Goal: Information Seeking & Learning: Obtain resource

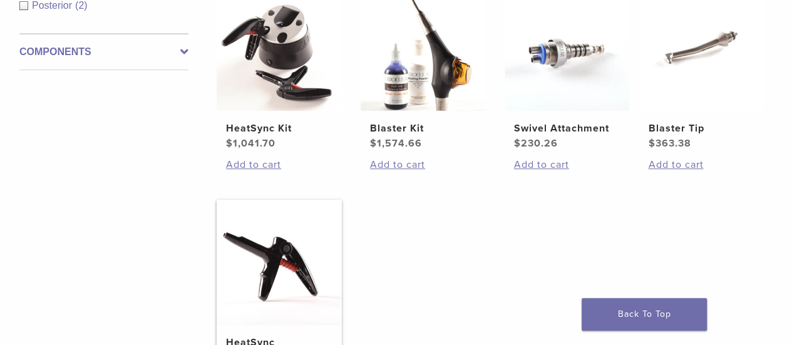
scroll to position [250, 0]
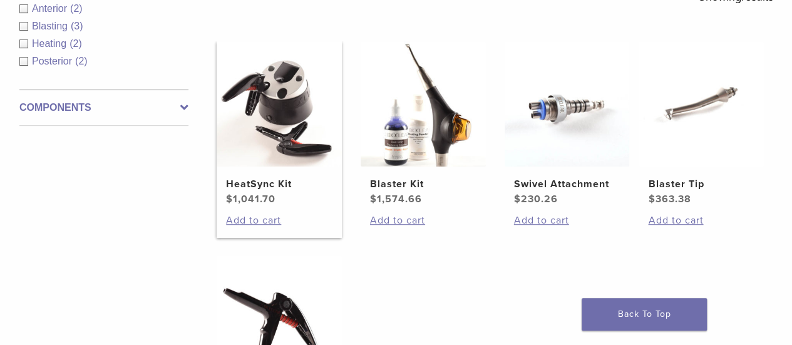
click at [266, 165] on img at bounding box center [279, 103] width 125 height 125
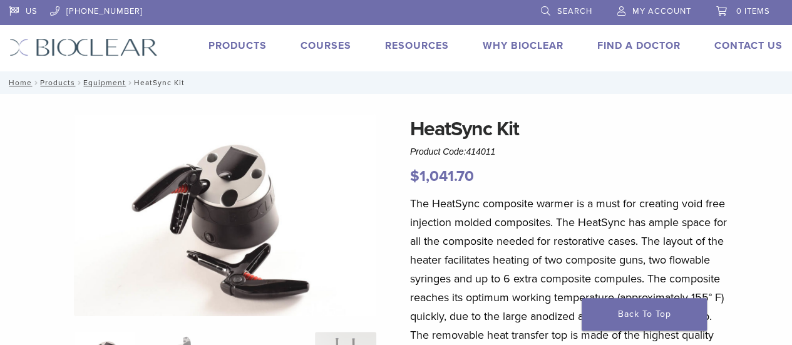
click at [217, 41] on link "Products" at bounding box center [238, 45] width 58 height 13
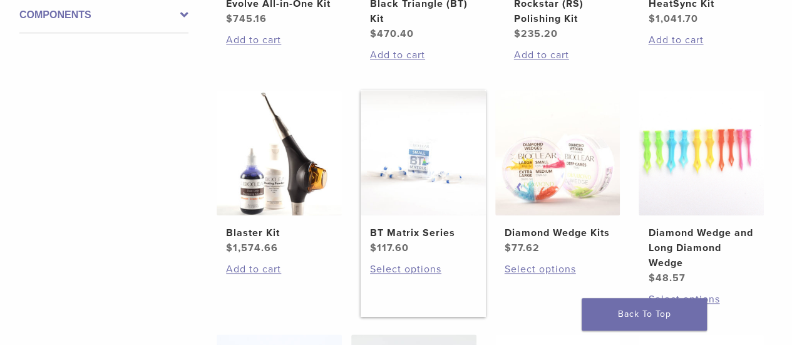
scroll to position [376, 0]
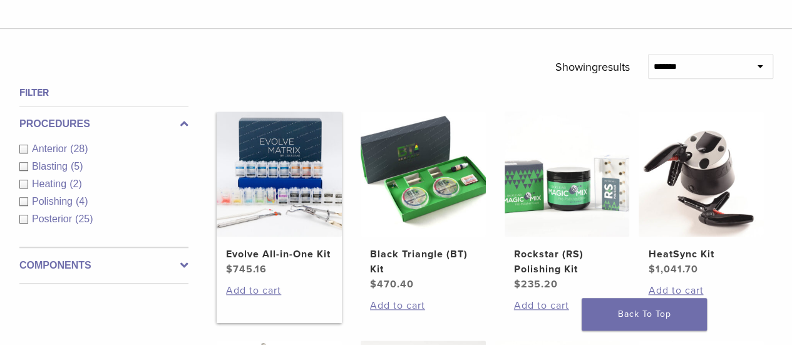
click at [285, 193] on img at bounding box center [279, 173] width 125 height 125
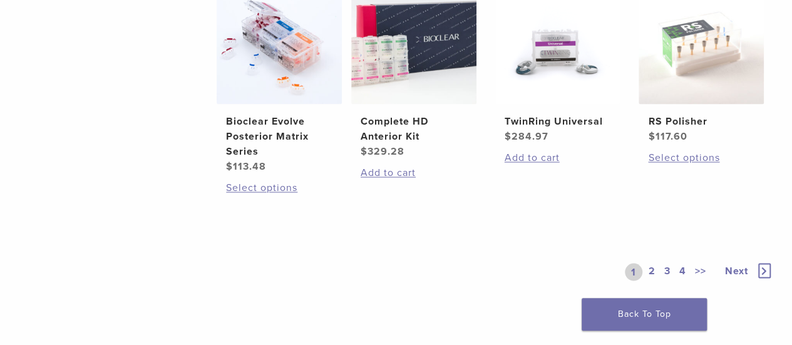
scroll to position [1002, 0]
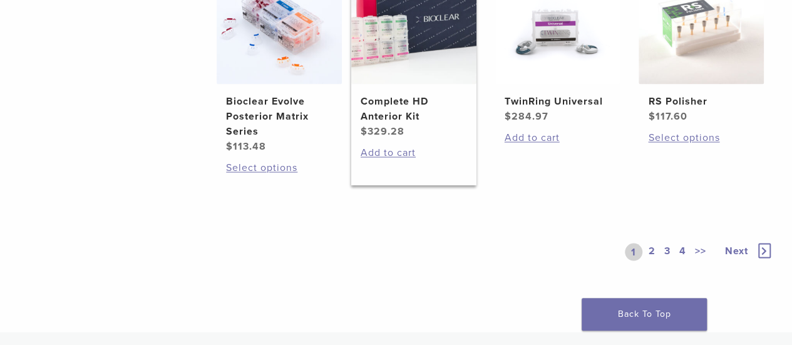
click at [401, 115] on h2 "Complete HD Anterior Kit" at bounding box center [414, 109] width 106 height 30
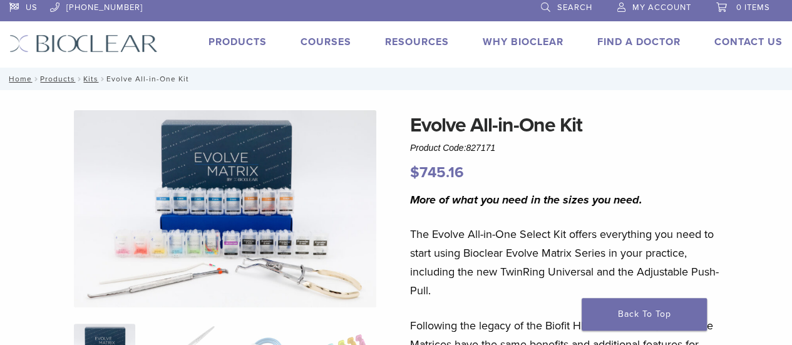
scroll to position [250, 0]
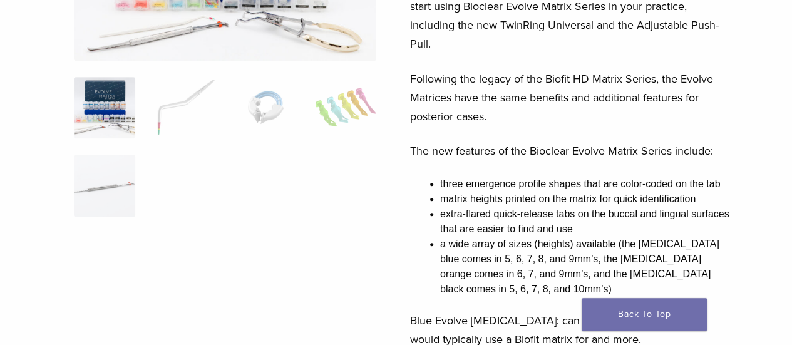
click at [102, 100] on img at bounding box center [104, 107] width 61 height 61
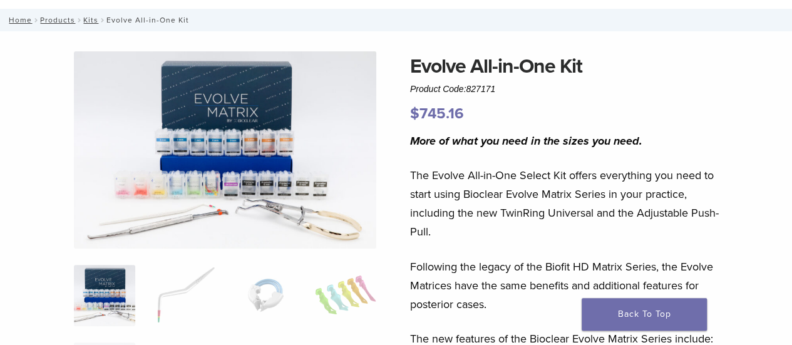
scroll to position [63, 0]
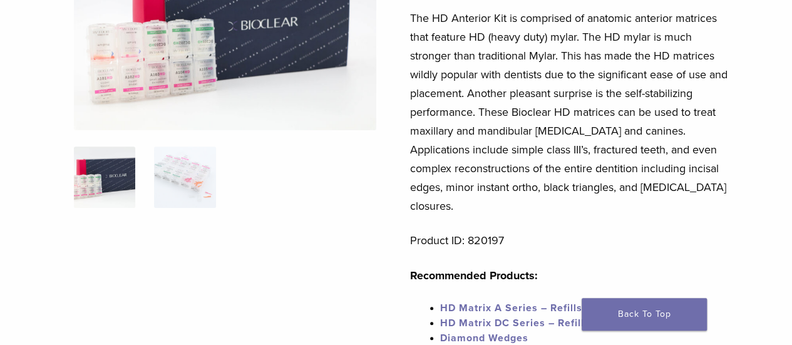
scroll to position [250, 0]
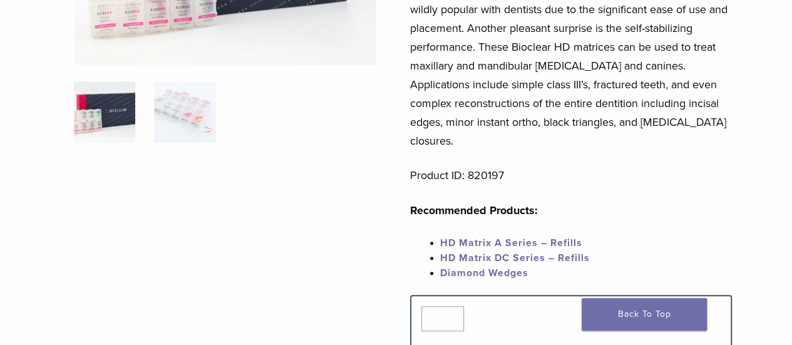
click at [452, 252] on span "HD Matrix DC Series – Refills" at bounding box center [515, 258] width 150 height 13
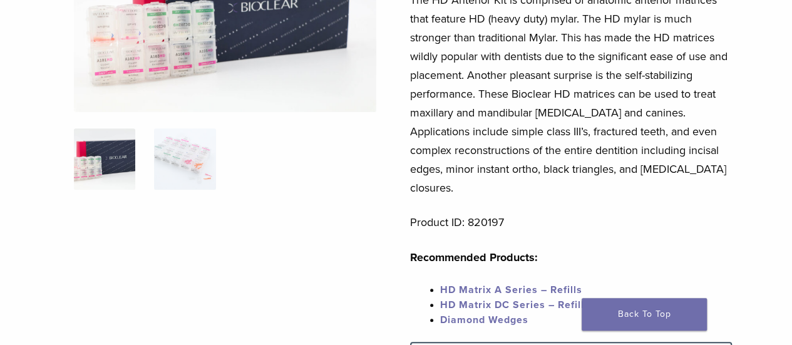
scroll to position [188, 0]
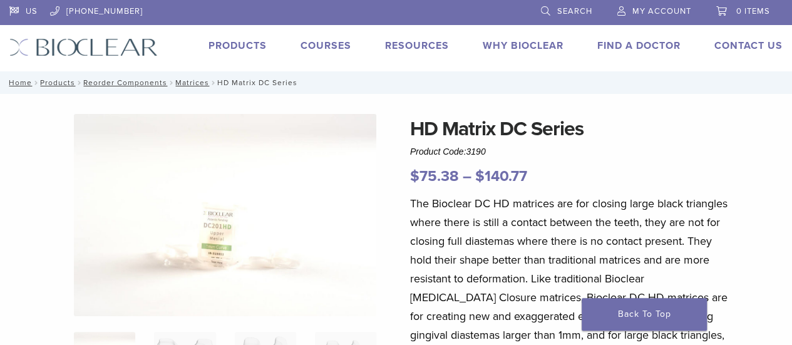
click at [244, 44] on link "Products" at bounding box center [238, 45] width 58 height 13
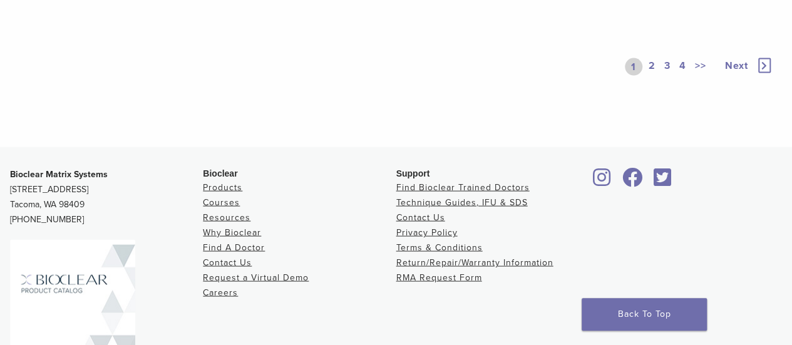
scroll to position [1190, 0]
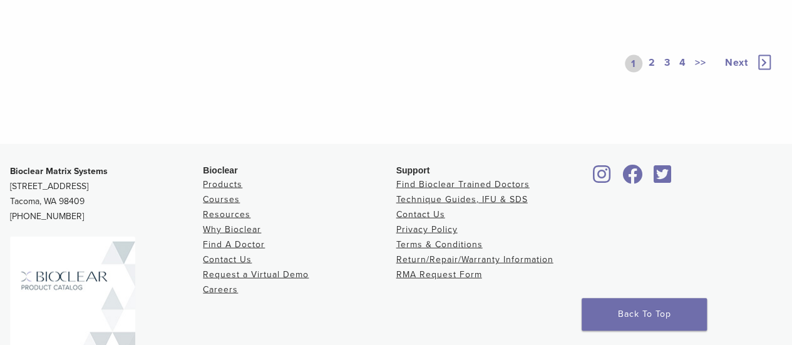
click at [654, 65] on link "2" at bounding box center [652, 64] width 12 height 18
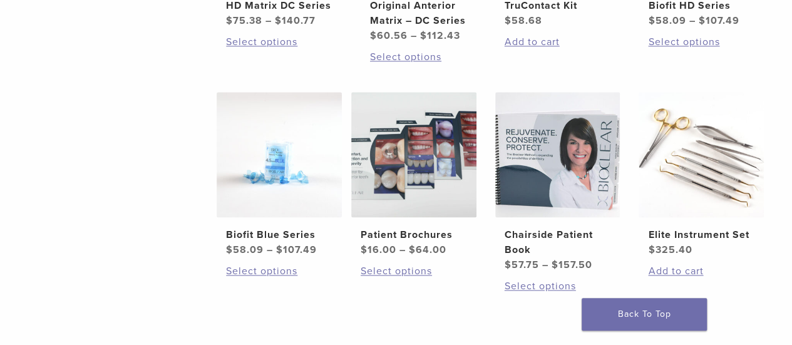
scroll to position [689, 0]
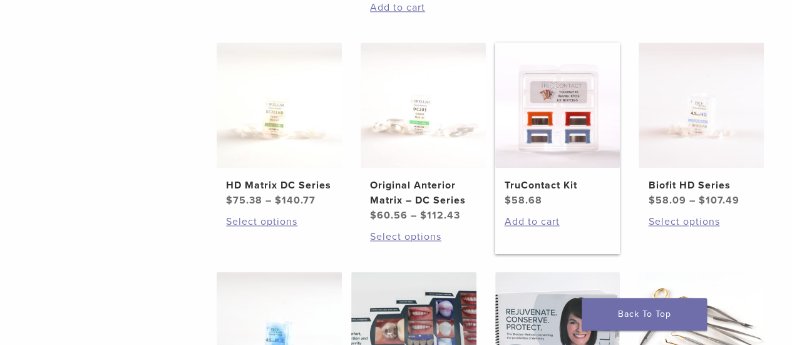
click at [549, 145] on img at bounding box center [557, 105] width 125 height 125
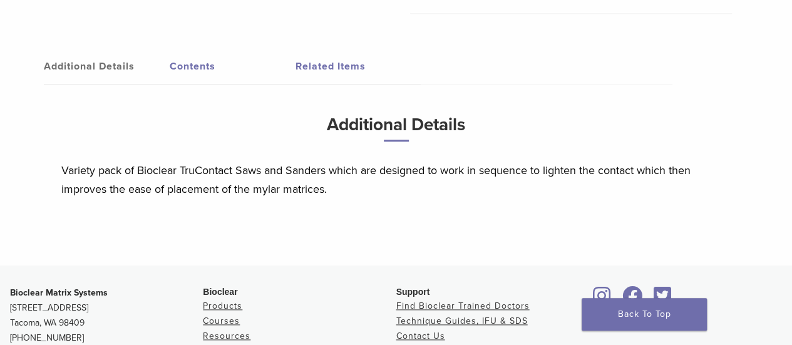
scroll to position [501, 0]
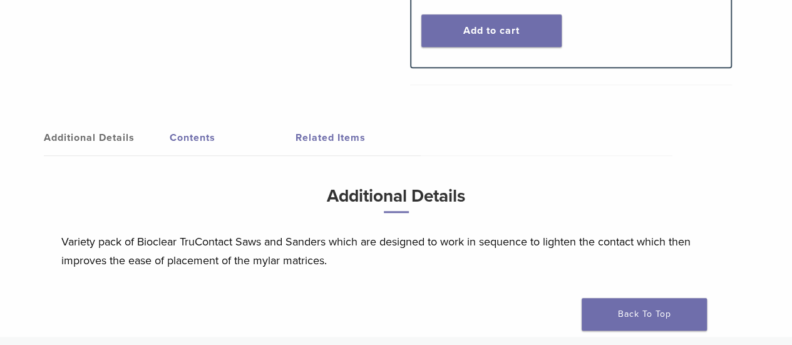
click at [191, 142] on link "Contents" at bounding box center [233, 137] width 126 height 35
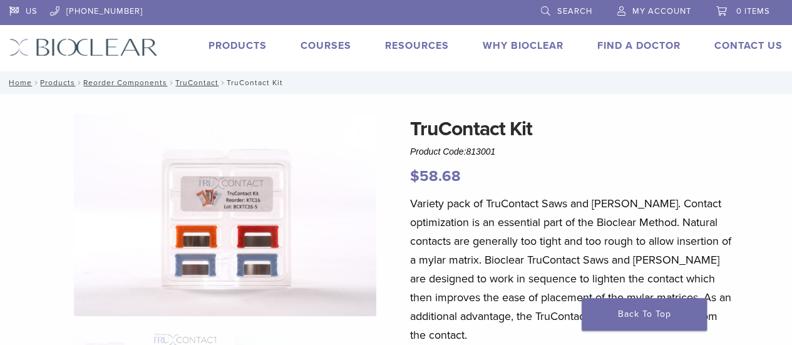
scroll to position [376, 0]
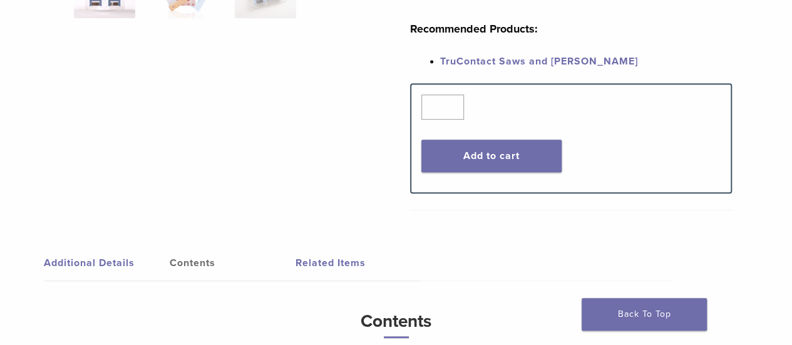
click at [332, 267] on link "Related Items" at bounding box center [359, 262] width 126 height 35
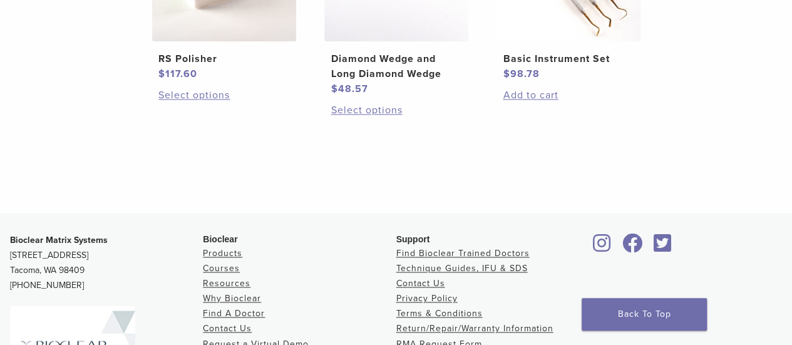
scroll to position [1002, 0]
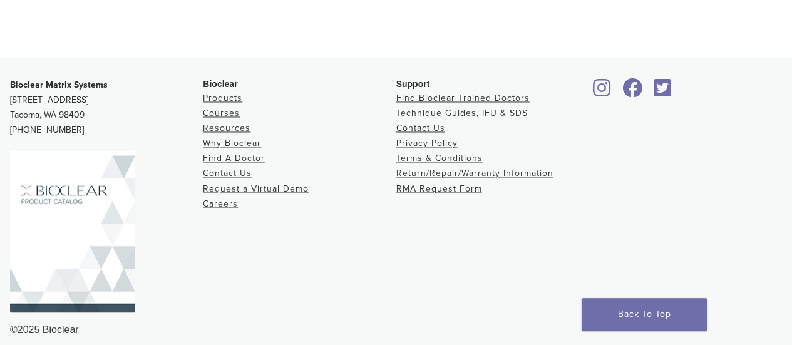
click at [462, 110] on link "Technique Guides, IFU & SDS" at bounding box center [461, 113] width 131 height 11
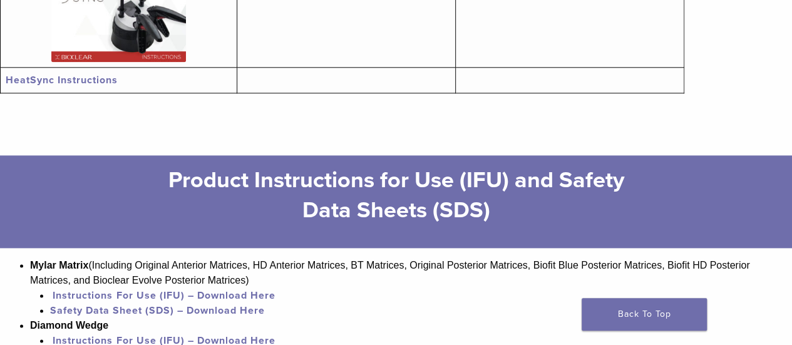
scroll to position [939, 0]
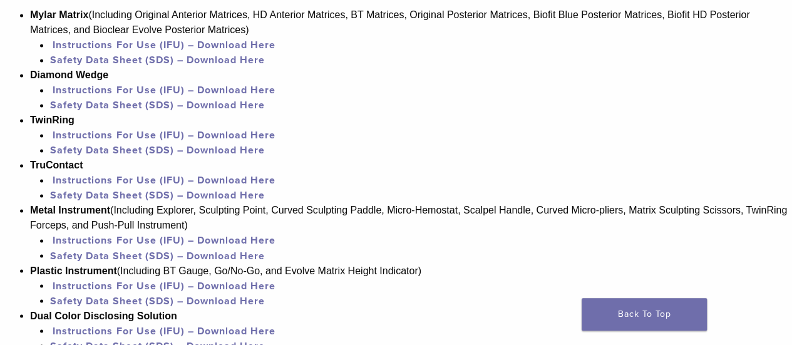
click at [116, 182] on link "Instructions For Use (IFU) – Download Here" at bounding box center [164, 180] width 222 height 13
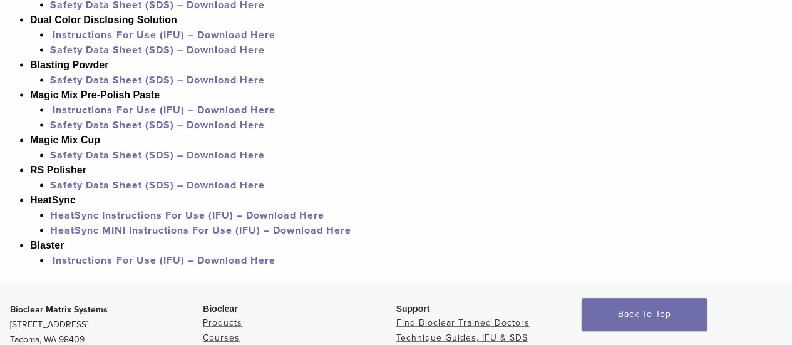
scroll to position [1252, 0]
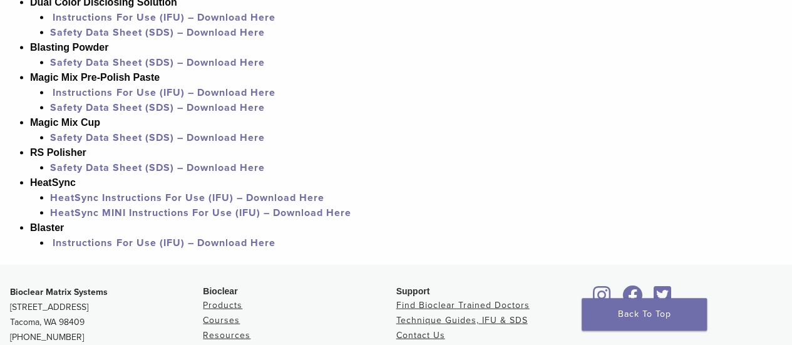
click at [131, 140] on link "Safety Data Sheet (SDS) – Download Here" at bounding box center [157, 137] width 215 height 13
click at [160, 219] on link "HeatSync MINI Instructions For Use (IFU) – Download Here" at bounding box center [200, 213] width 301 height 13
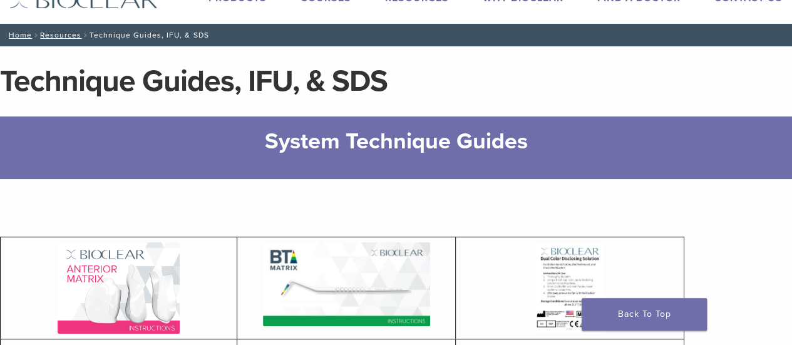
scroll to position [0, 0]
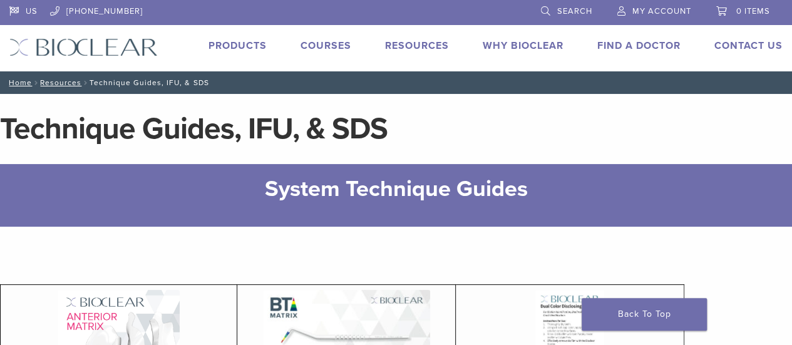
click at [244, 50] on link "Products" at bounding box center [238, 45] width 58 height 13
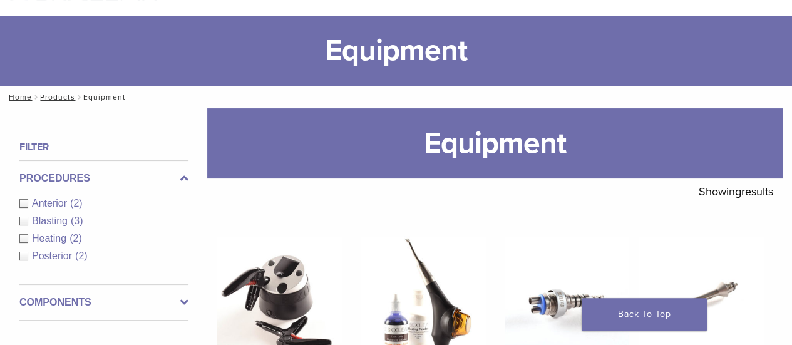
scroll to position [125, 0]
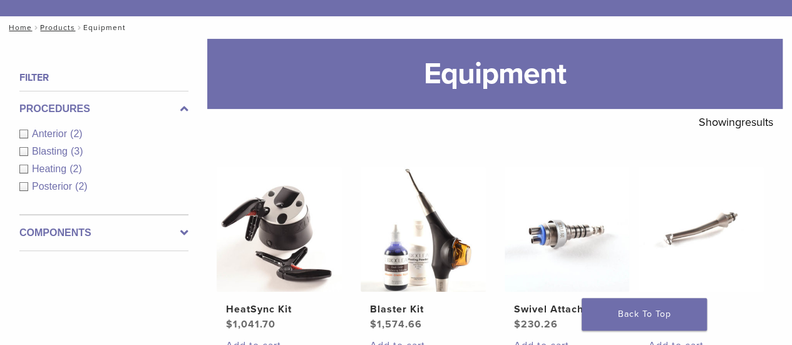
click at [26, 133] on div "Anterior (2)" at bounding box center [103, 133] width 169 height 15
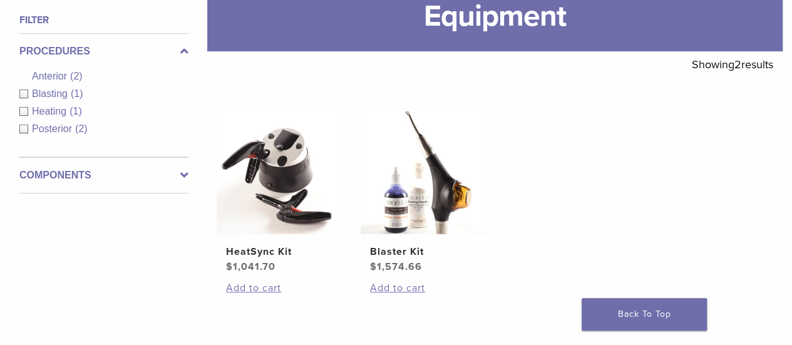
scroll to position [250, 0]
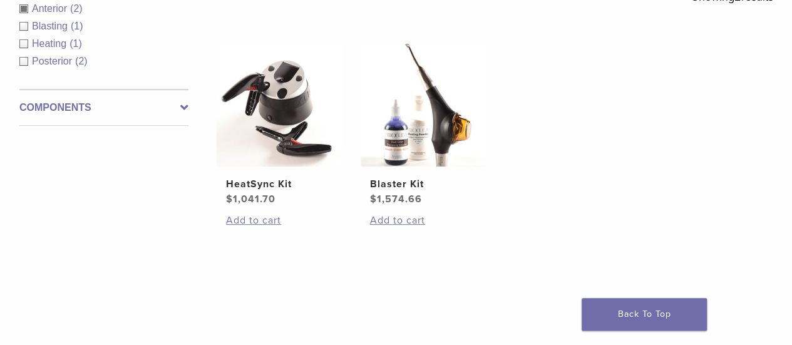
click at [26, 43] on div "Heating (1)" at bounding box center [103, 43] width 169 height 15
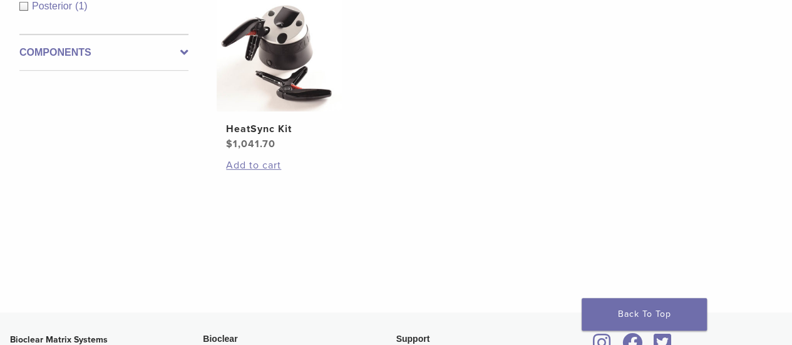
scroll to position [195, 0]
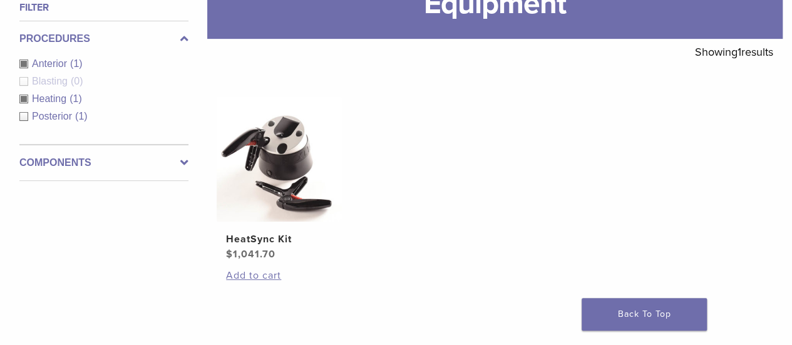
click at [26, 100] on div "Heating (1)" at bounding box center [103, 98] width 169 height 15
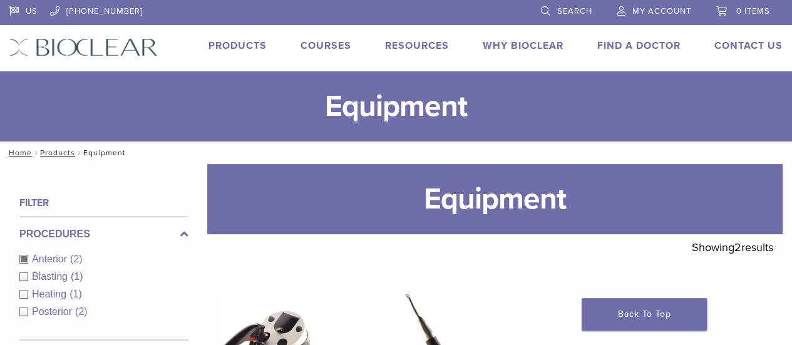
click at [23, 259] on div "Anterior (2)" at bounding box center [103, 259] width 169 height 15
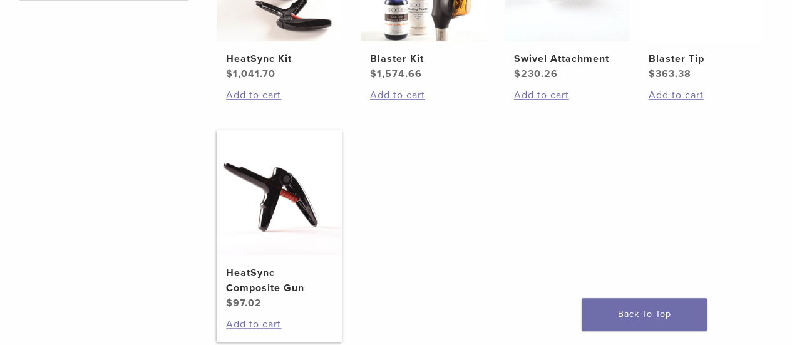
scroll to position [250, 0]
